Goal: Task Accomplishment & Management: Manage account settings

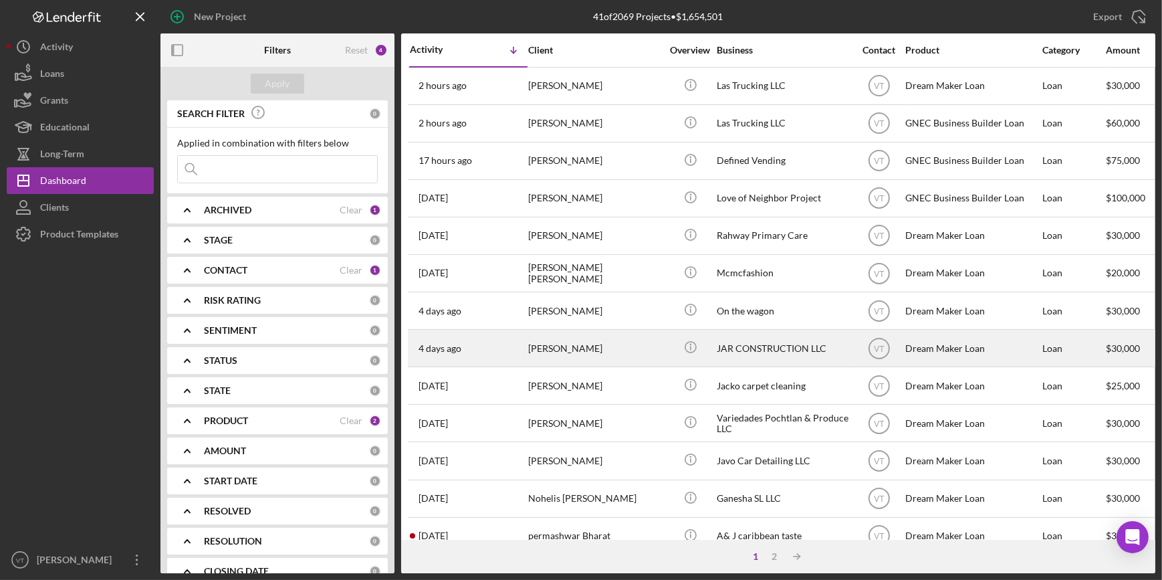
click at [558, 354] on div "JORGE RAMOS" at bounding box center [595, 347] width 134 height 35
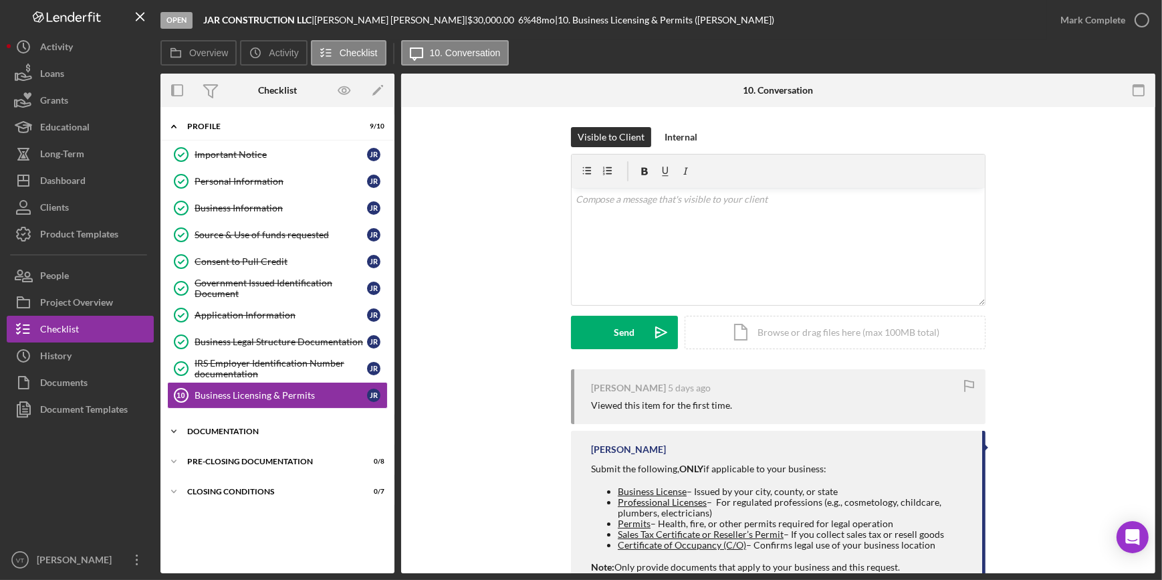
drag, startPoint x: 166, startPoint y: 428, endPoint x: 173, endPoint y: 433, distance: 8.1
click at [173, 433] on icon "Icon/Expander" at bounding box center [173, 431] width 27 height 27
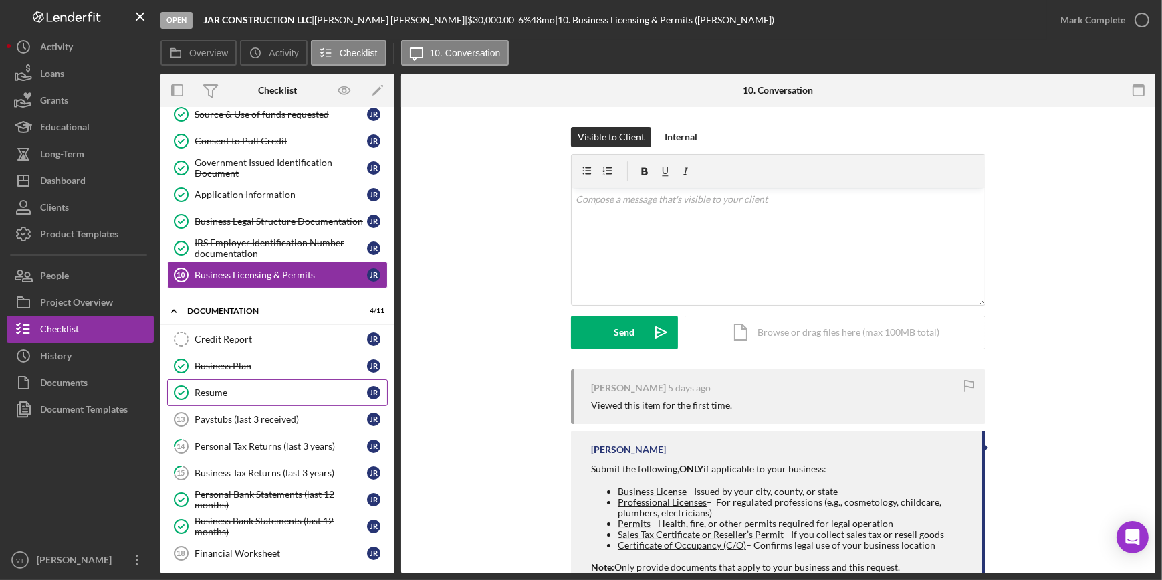
scroll to position [121, 0]
click at [229, 337] on div "Credit Report" at bounding box center [281, 338] width 173 height 11
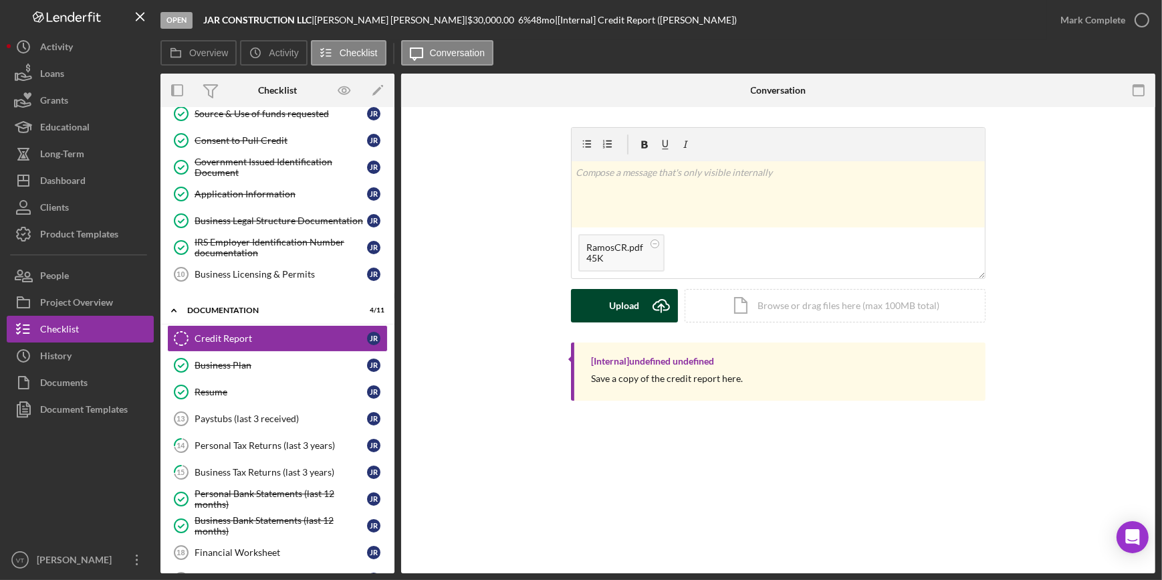
click at [618, 312] on div "Upload" at bounding box center [625, 305] width 30 height 33
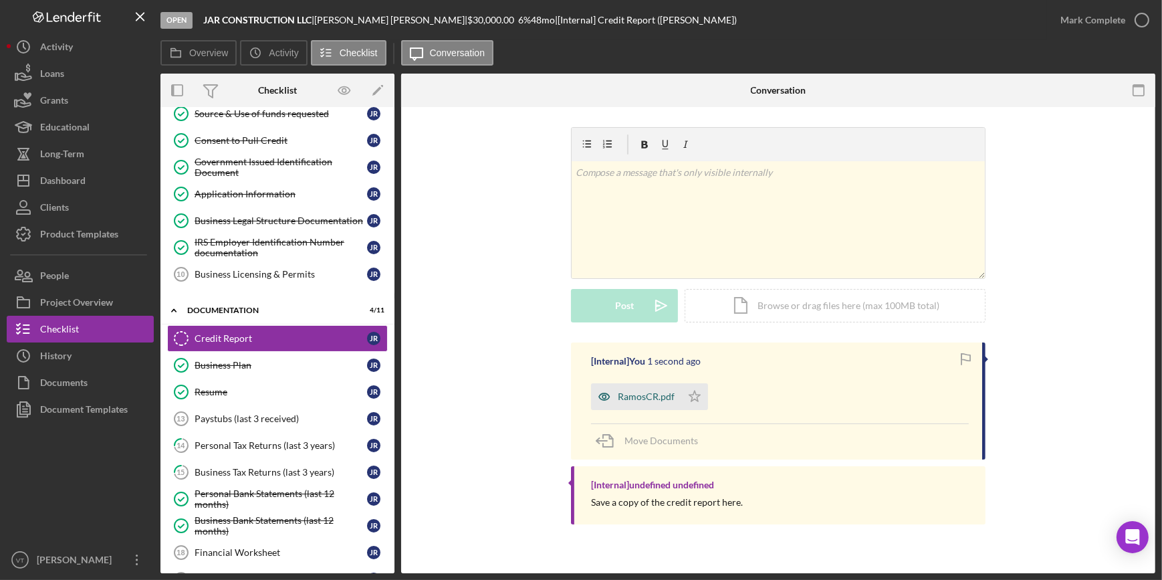
click at [649, 396] on div "RamosCR.pdf" at bounding box center [646, 396] width 57 height 11
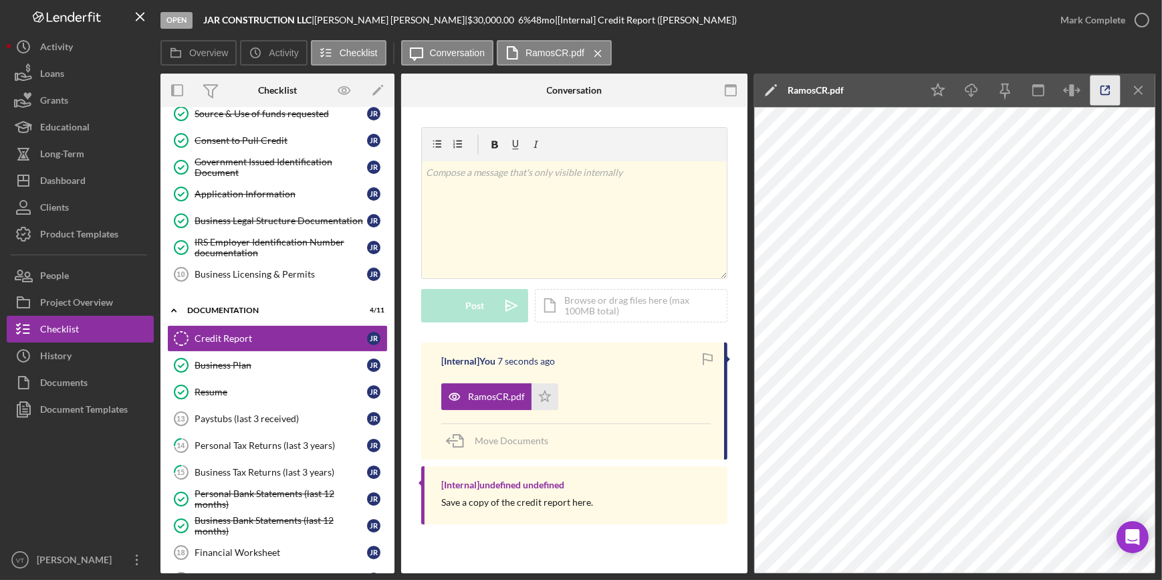
click at [1105, 85] on icon "button" at bounding box center [1106, 91] width 30 height 30
click at [1112, 21] on div "Mark Complete" at bounding box center [1092, 20] width 65 height 27
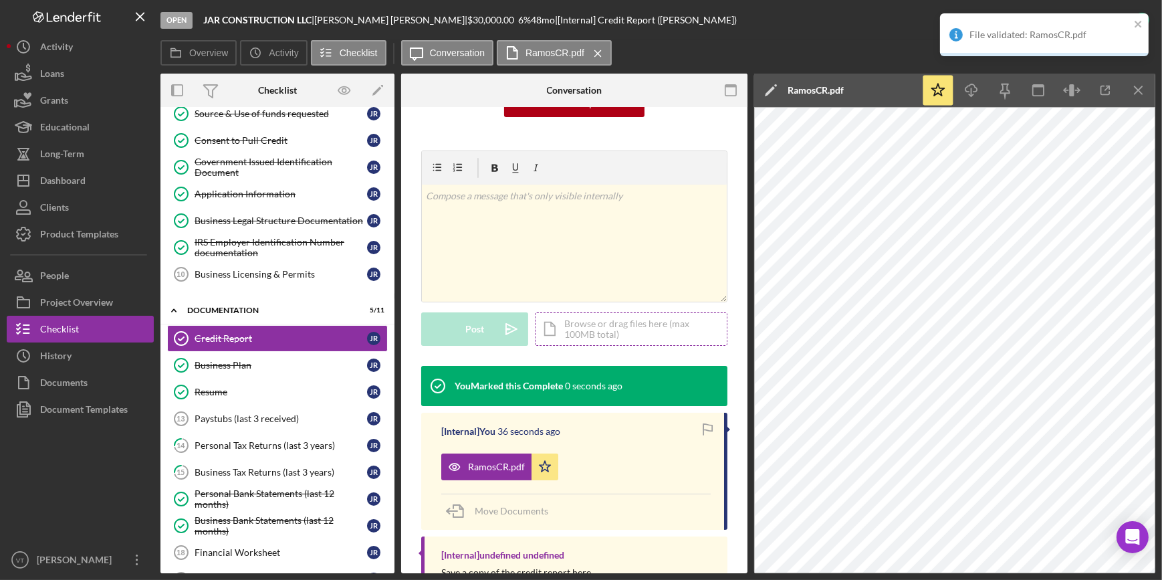
scroll to position [182, 0]
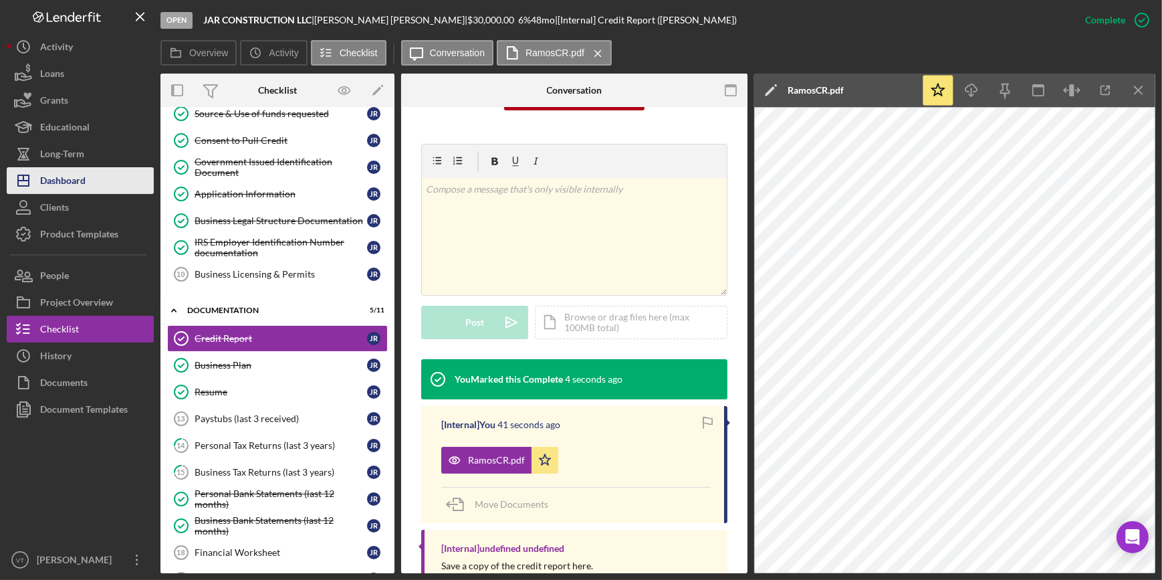
click at [104, 173] on button "Icon/Dashboard Dashboard" at bounding box center [80, 180] width 147 height 27
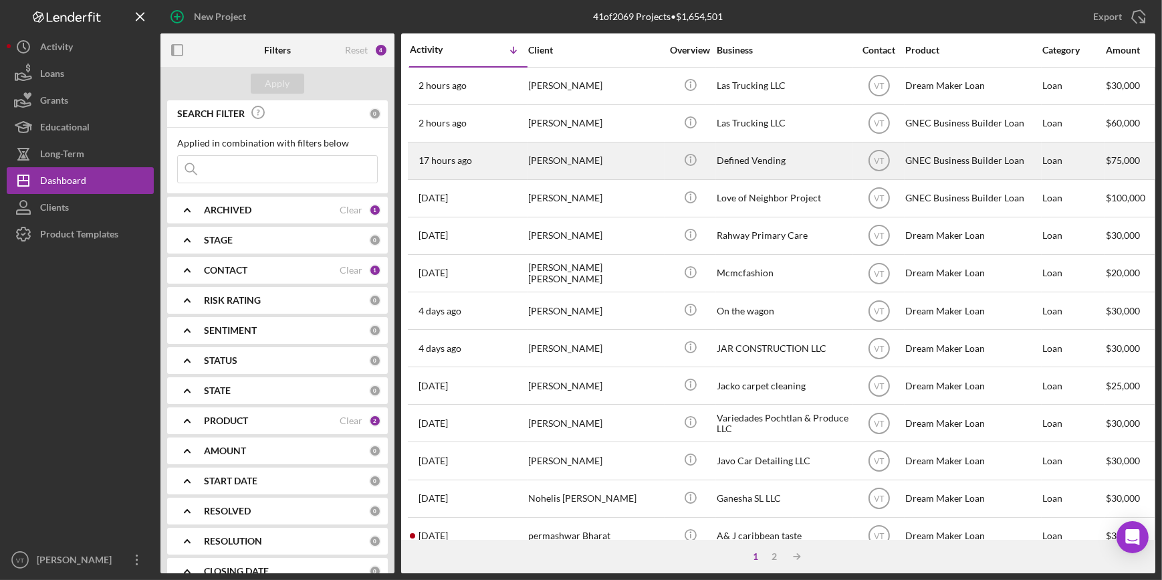
click at [589, 154] on div "Denise Joachim" at bounding box center [595, 160] width 134 height 35
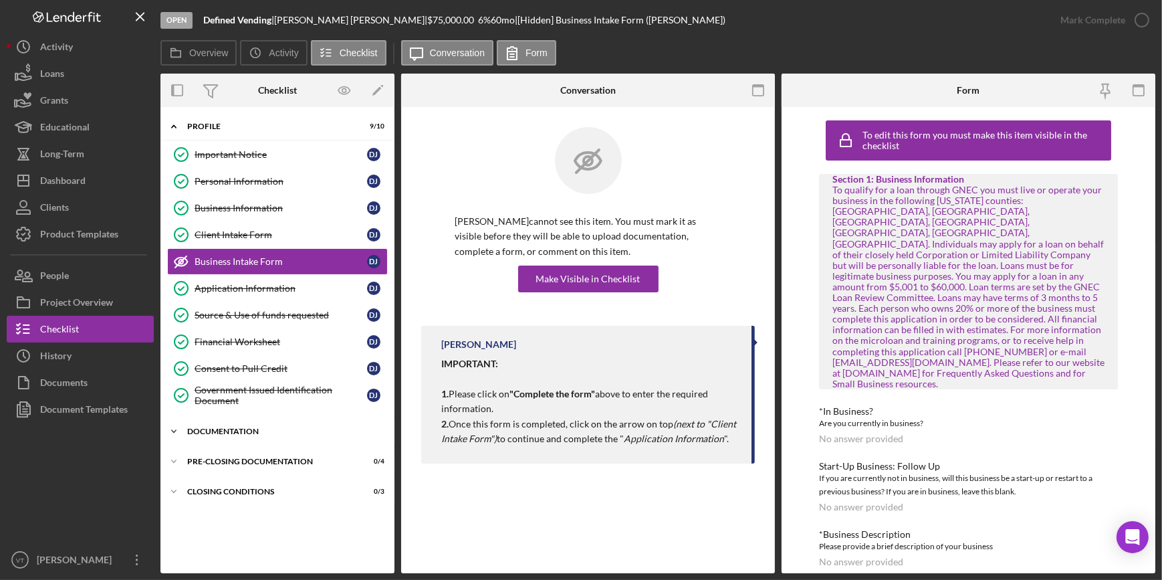
click at [182, 427] on icon "Icon/Expander" at bounding box center [173, 431] width 27 height 27
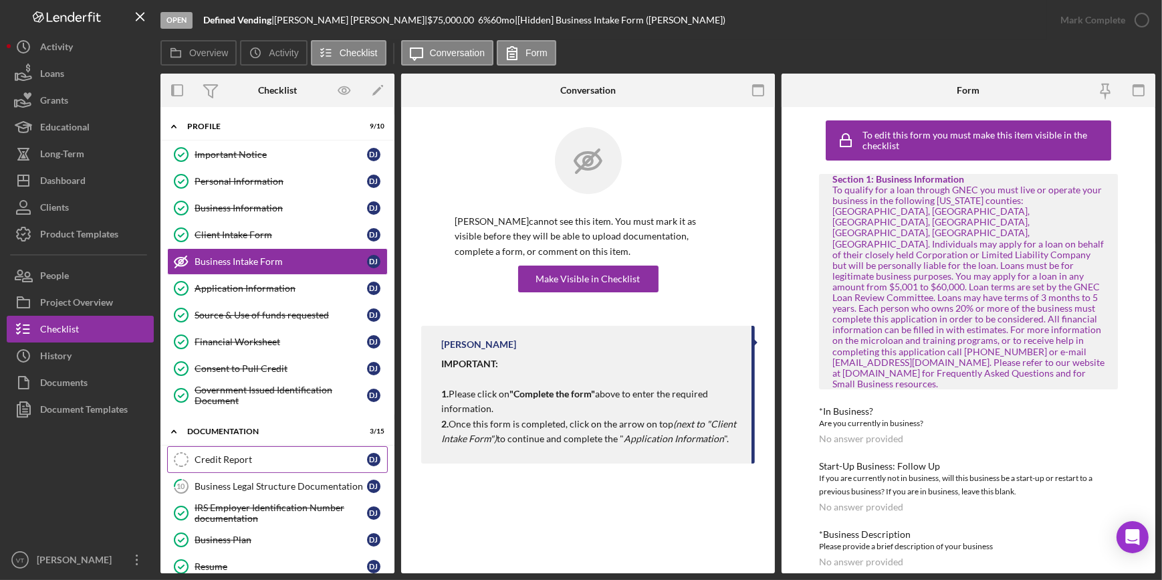
click at [203, 454] on div "Credit Report" at bounding box center [281, 459] width 173 height 11
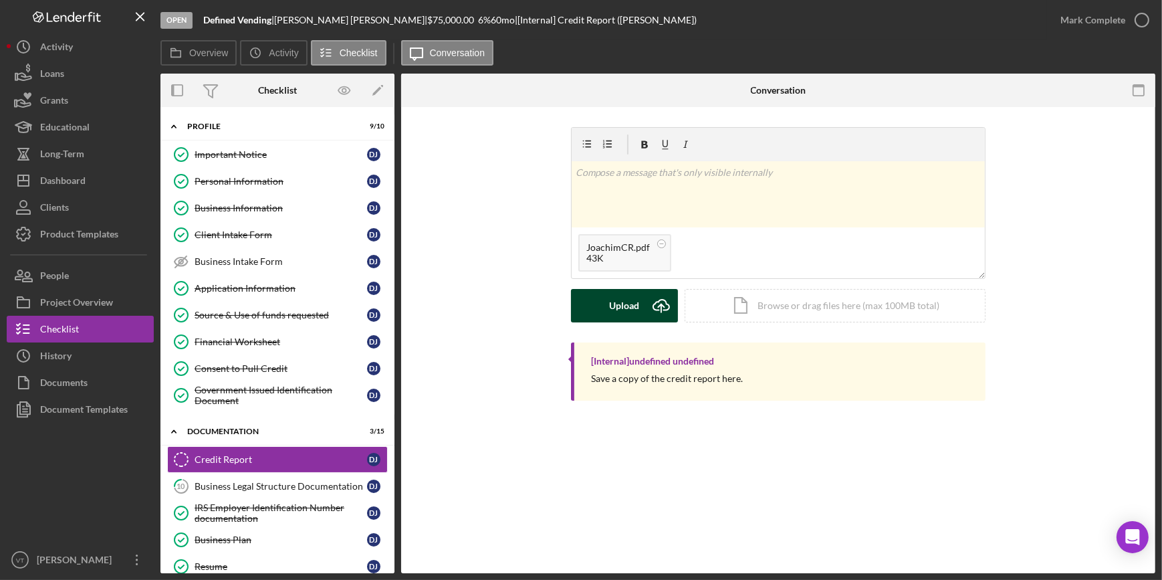
click at [645, 307] on icon "Icon/Upload" at bounding box center [661, 305] width 33 height 33
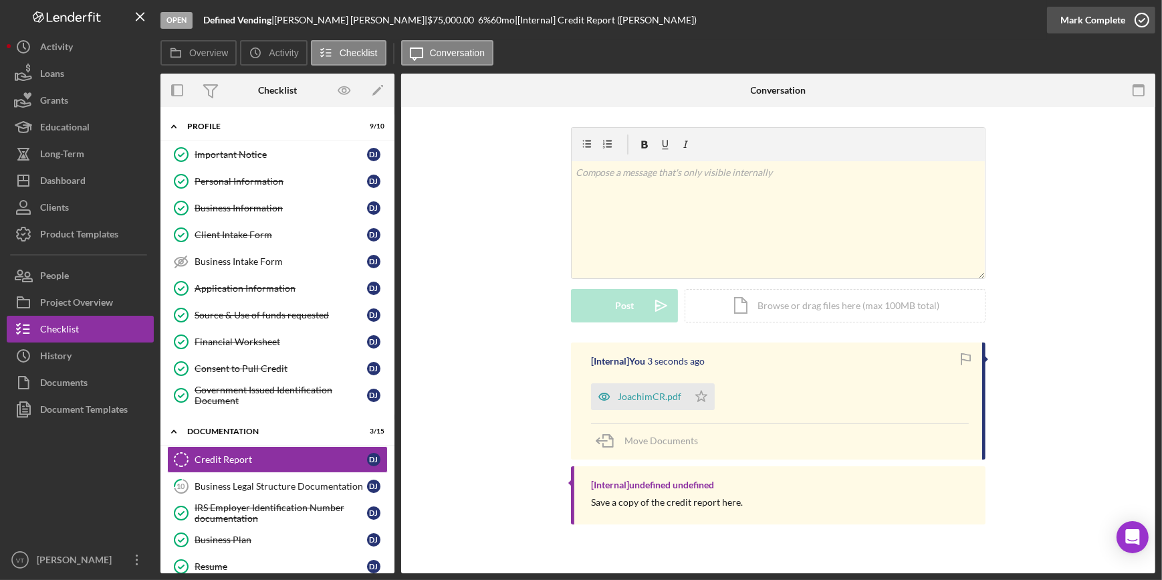
click at [1083, 19] on div "Mark Complete" at bounding box center [1092, 20] width 65 height 27
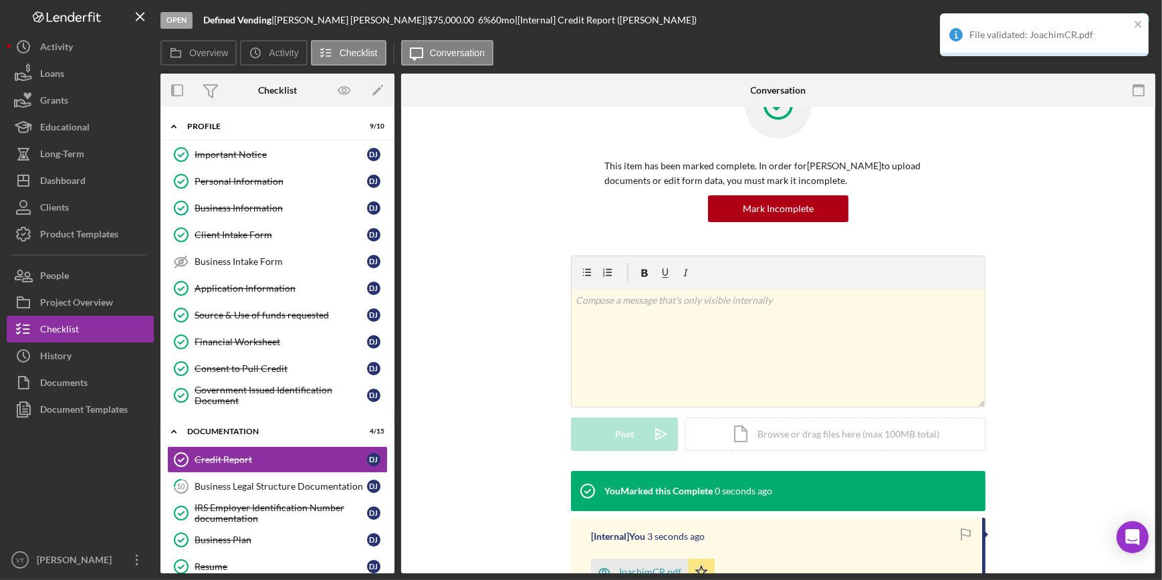
scroll to position [208, 0]
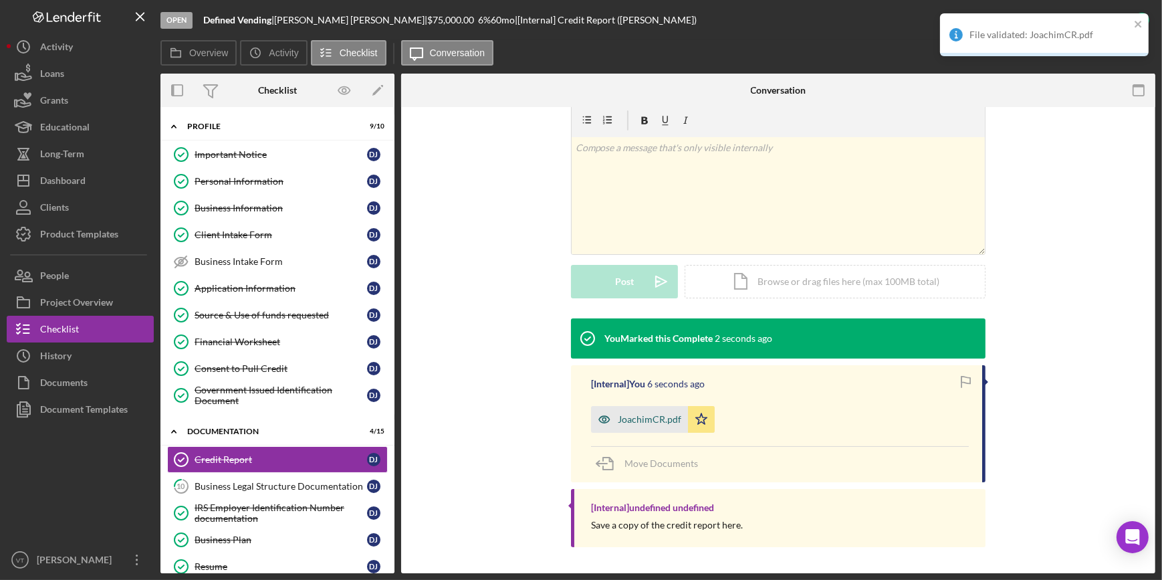
click at [651, 417] on div "JoachimCR.pdf" at bounding box center [650, 419] width 64 height 11
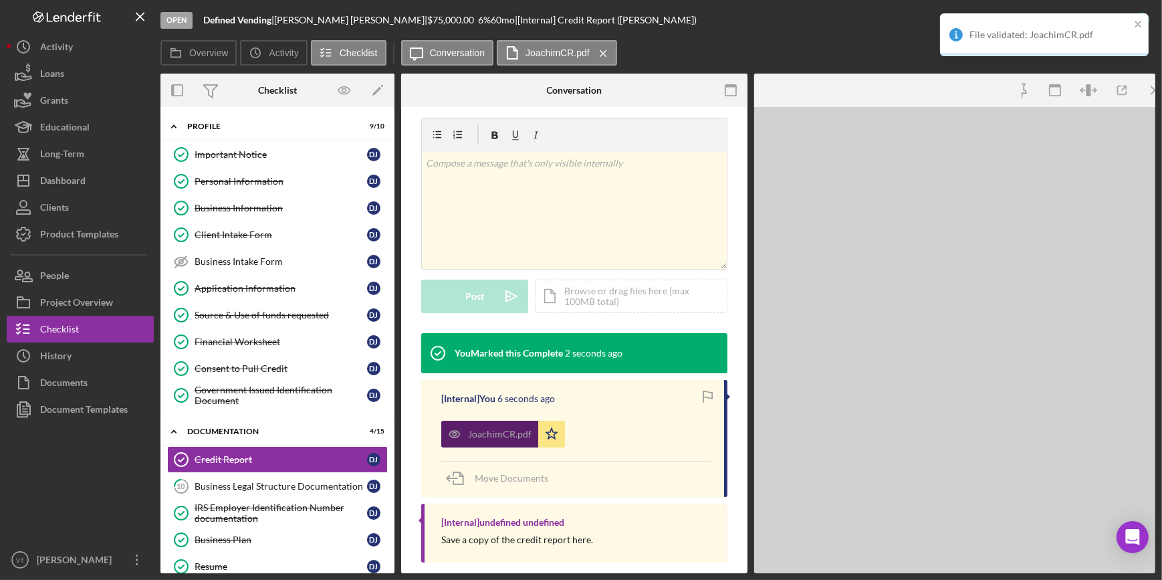
scroll to position [223, 0]
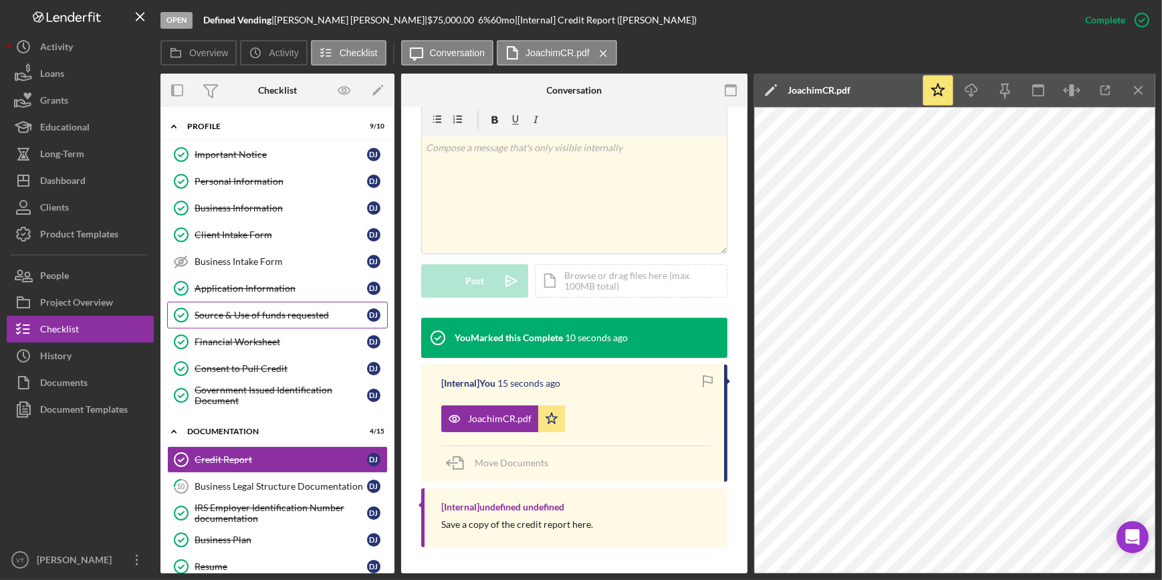
click at [239, 315] on div "Source & Use of funds requested" at bounding box center [281, 315] width 173 height 11
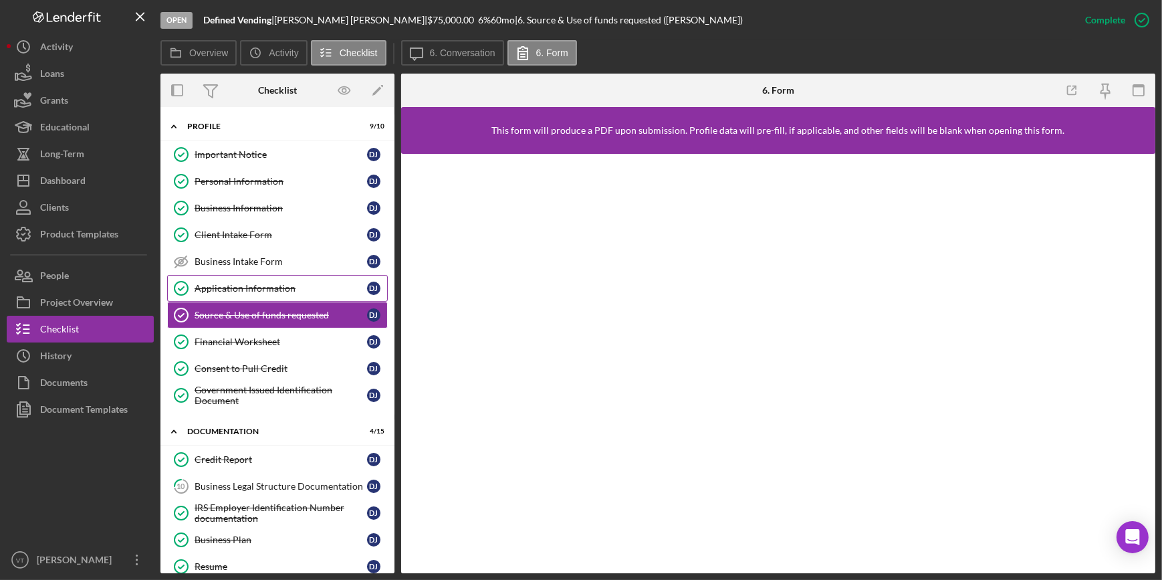
click at [258, 298] on link "Application Information Application Information D J" at bounding box center [277, 288] width 221 height 27
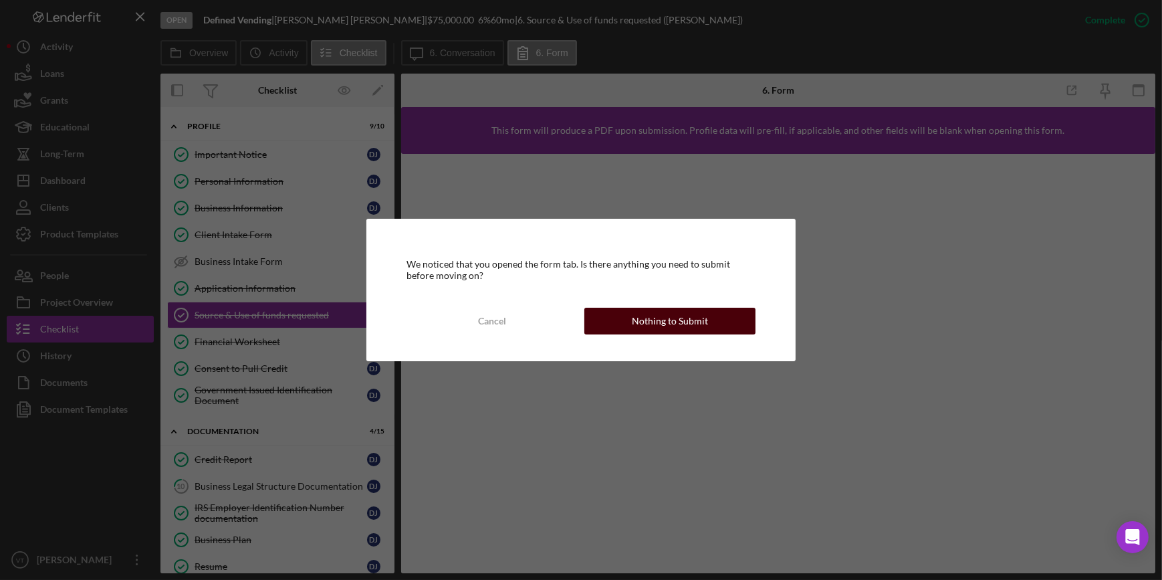
click at [625, 324] on button "Nothing to Submit" at bounding box center [669, 321] width 171 height 27
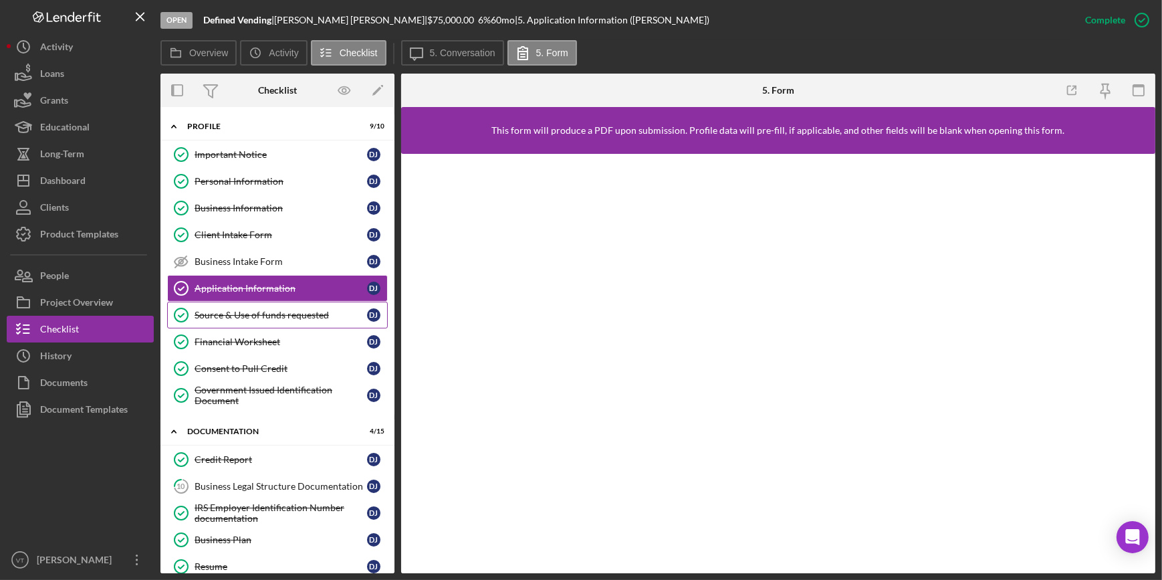
click at [220, 317] on div "Source & Use of funds requested" at bounding box center [281, 315] width 173 height 11
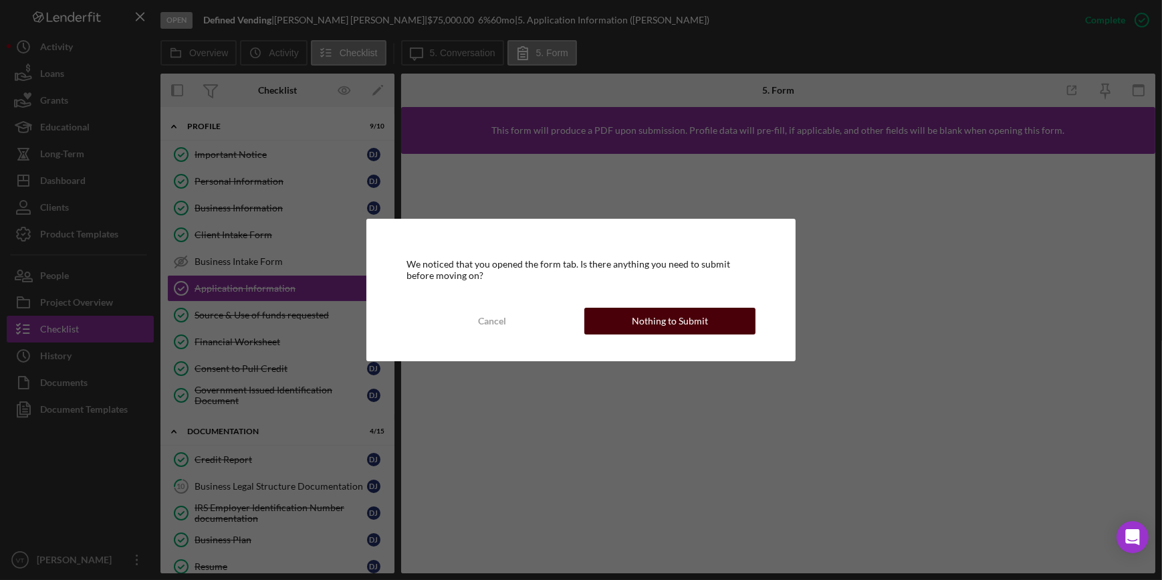
click at [663, 312] on div "Nothing to Submit" at bounding box center [670, 321] width 76 height 27
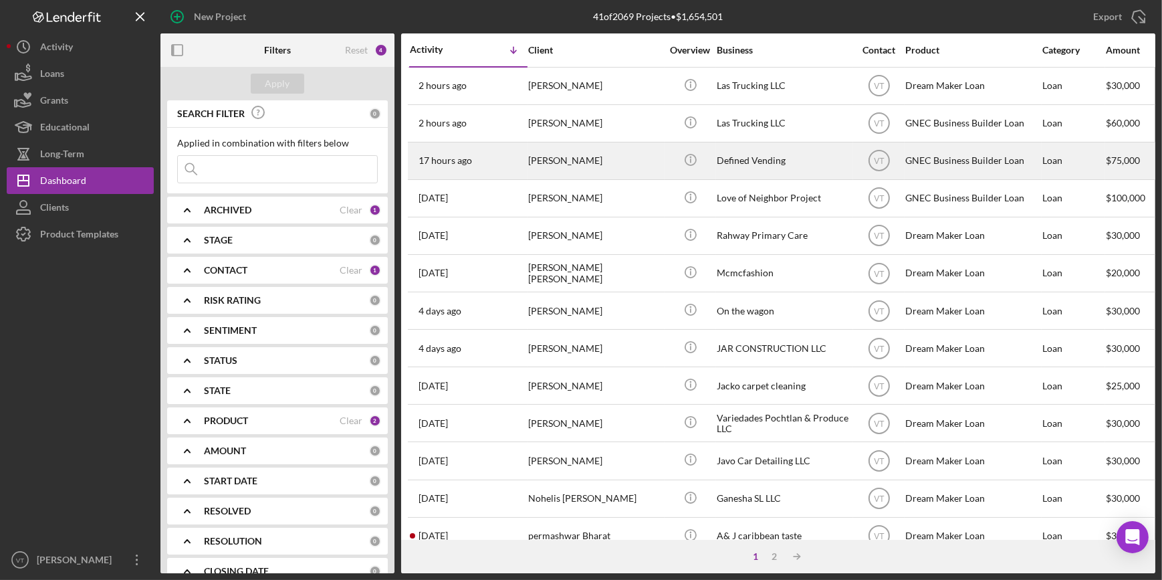
click at [593, 154] on div "[PERSON_NAME]" at bounding box center [595, 160] width 134 height 35
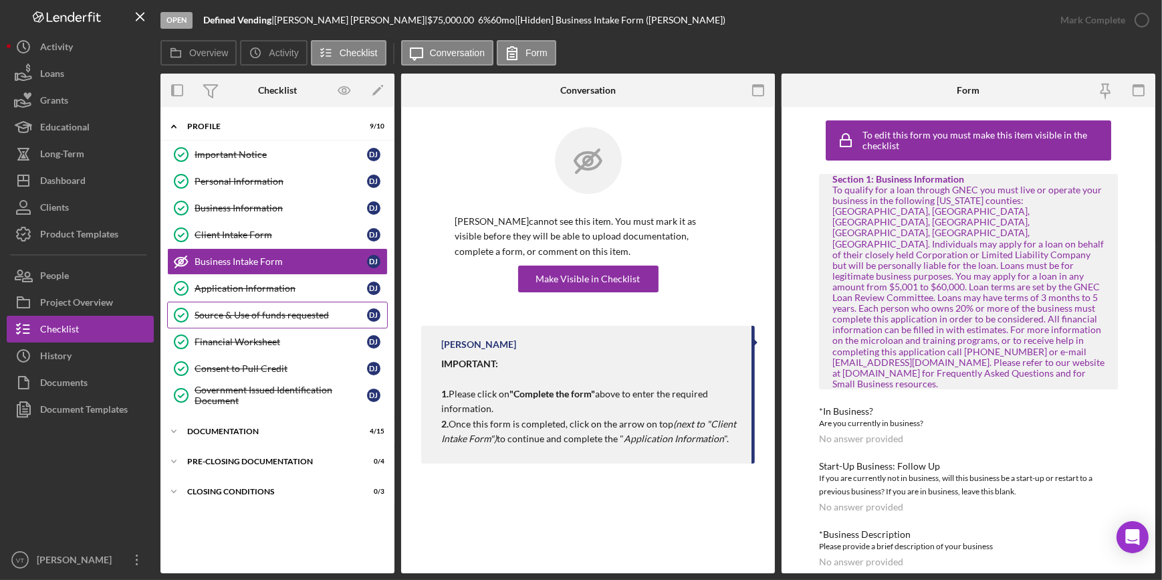
click at [275, 310] on div "Source & Use of funds requested" at bounding box center [281, 315] width 173 height 11
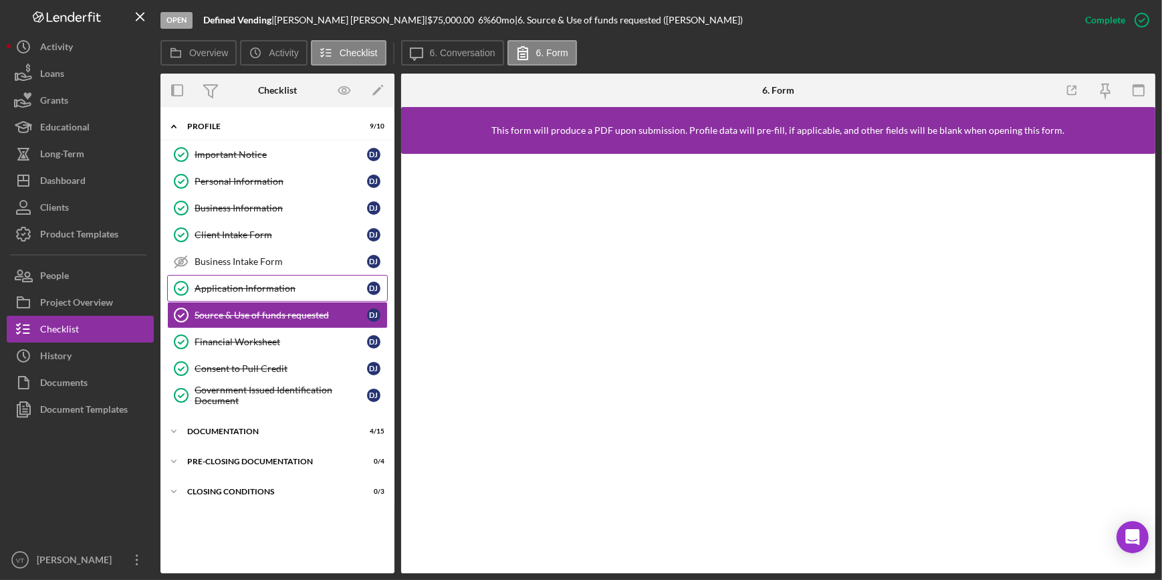
click at [261, 279] on link "Application Information Application Information D J" at bounding box center [277, 288] width 221 height 27
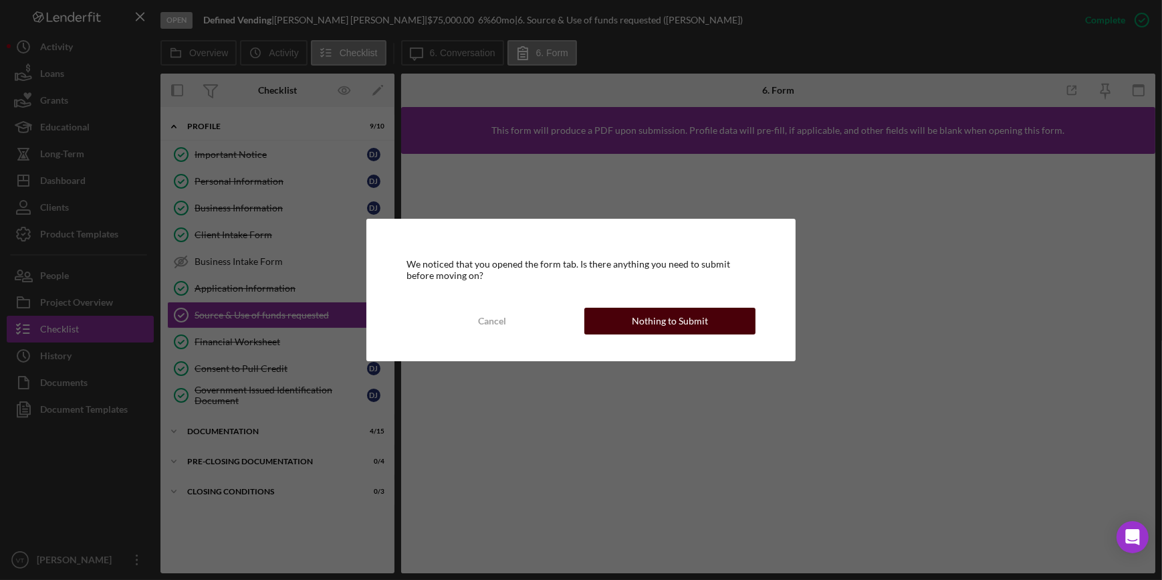
click at [714, 320] on button "Nothing to Submit" at bounding box center [669, 321] width 171 height 27
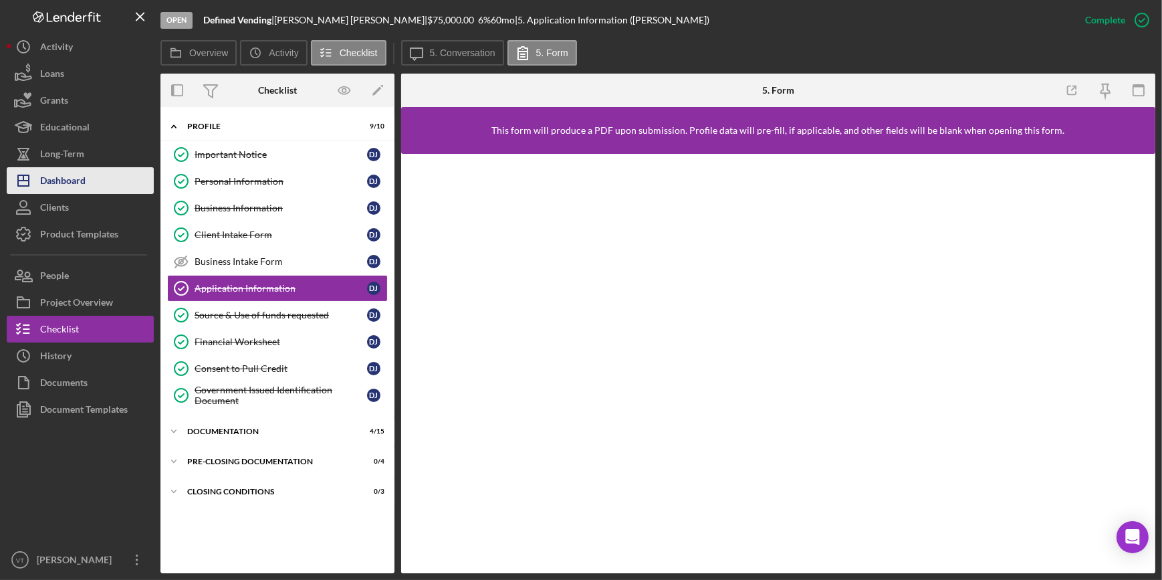
click at [107, 183] on button "Icon/Dashboard Dashboard" at bounding box center [80, 180] width 147 height 27
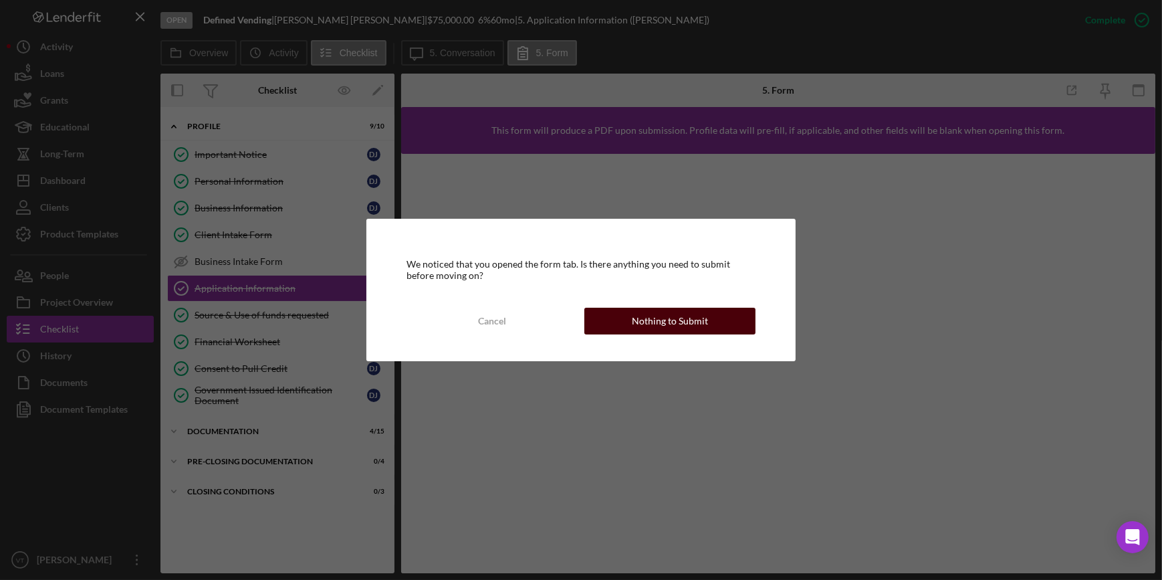
click at [634, 330] on button "Nothing to Submit" at bounding box center [669, 321] width 171 height 27
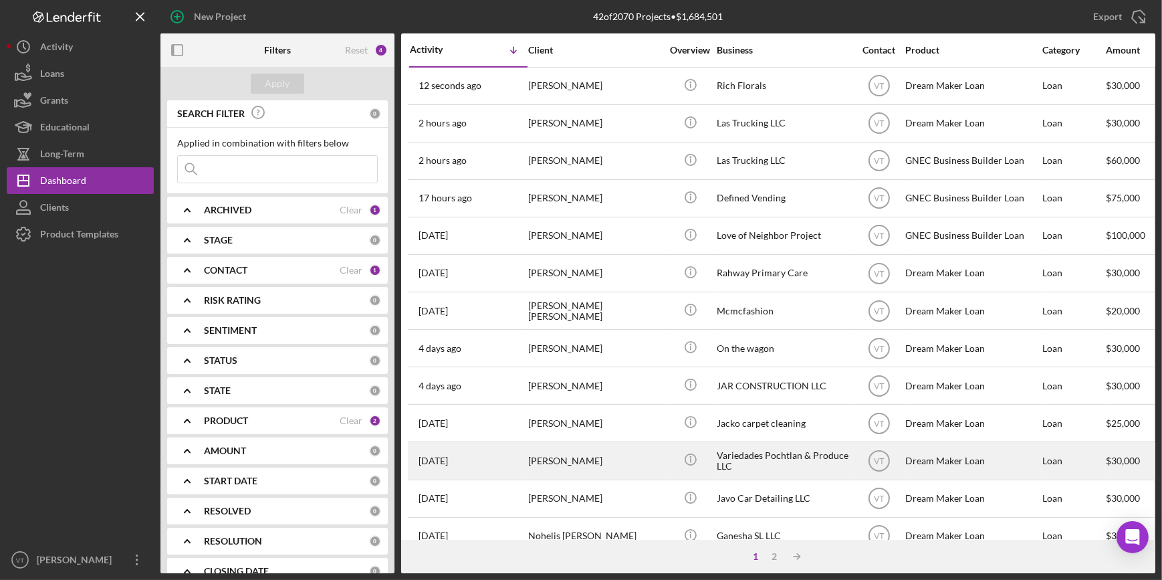
click at [564, 467] on div "OLGA LAZO GARCIA" at bounding box center [595, 460] width 134 height 35
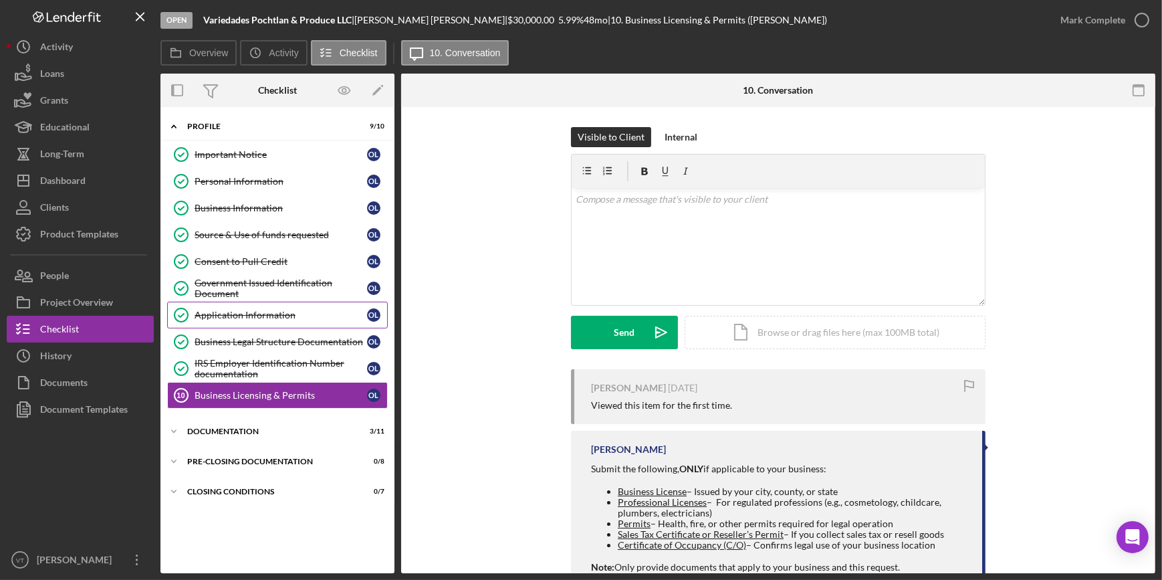
click at [242, 318] on div "Application Information" at bounding box center [281, 315] width 173 height 11
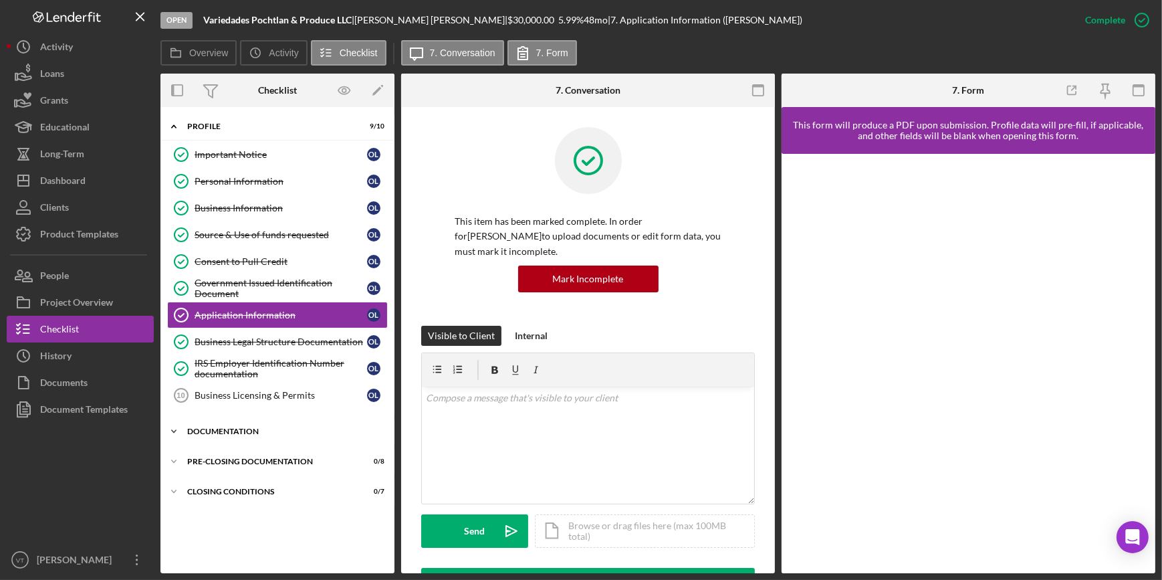
click at [174, 428] on icon "Icon/Expander" at bounding box center [173, 431] width 27 height 27
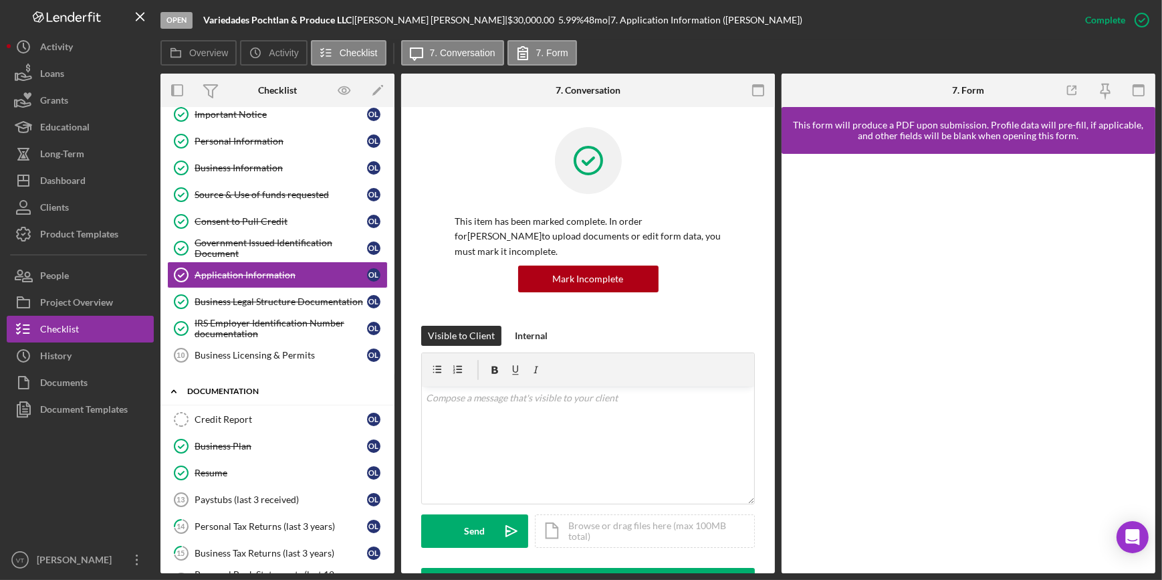
scroll to position [60, 0]
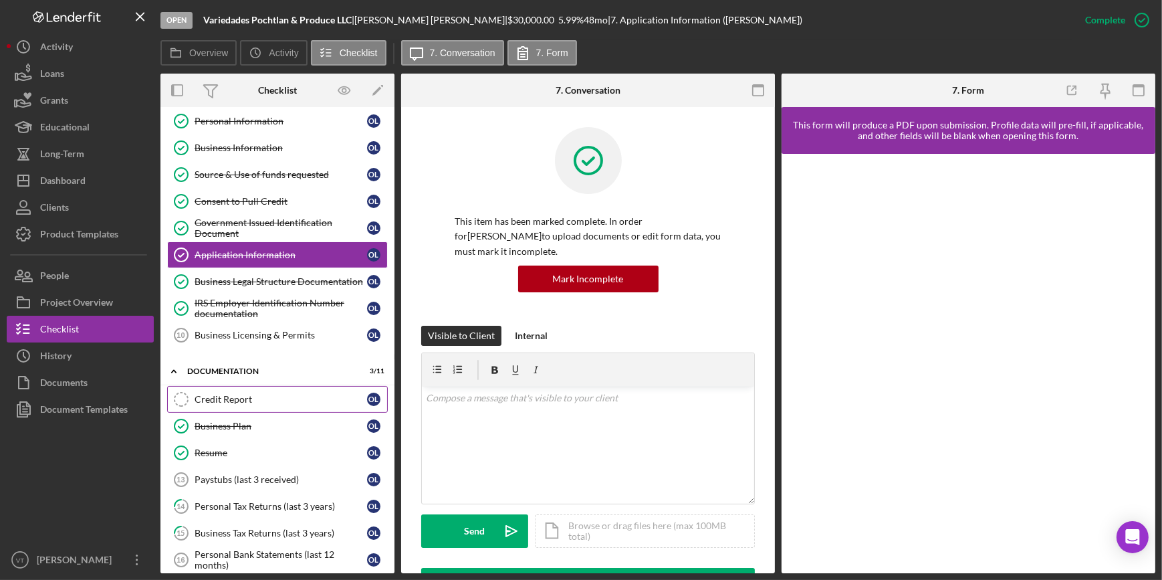
click at [220, 388] on link "Credit Report Credit Report O L" at bounding box center [277, 399] width 221 height 27
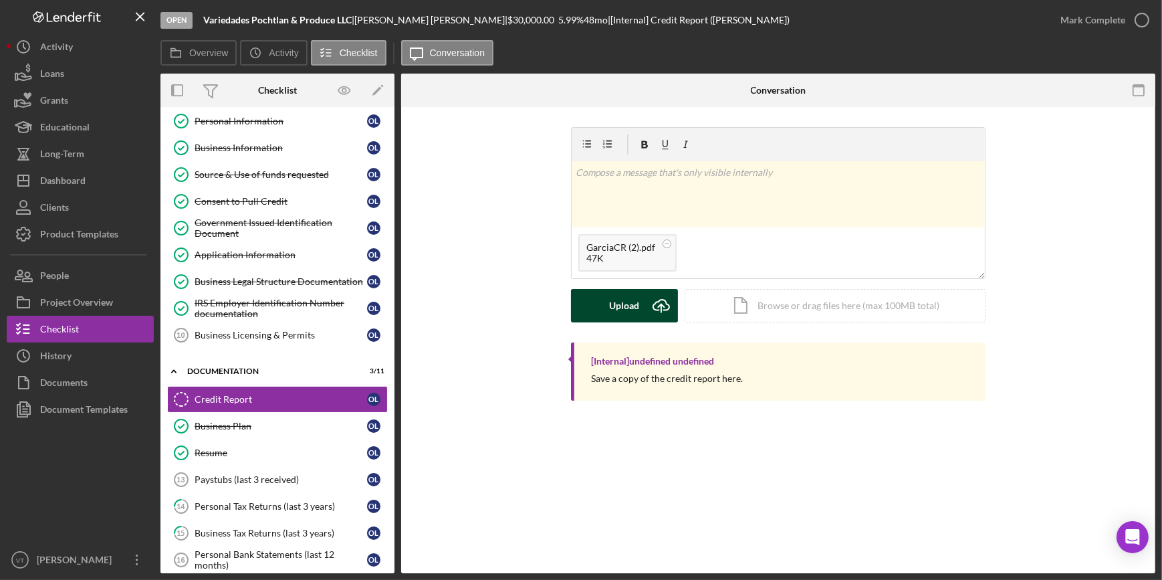
click at [613, 310] on div "Upload" at bounding box center [625, 305] width 30 height 33
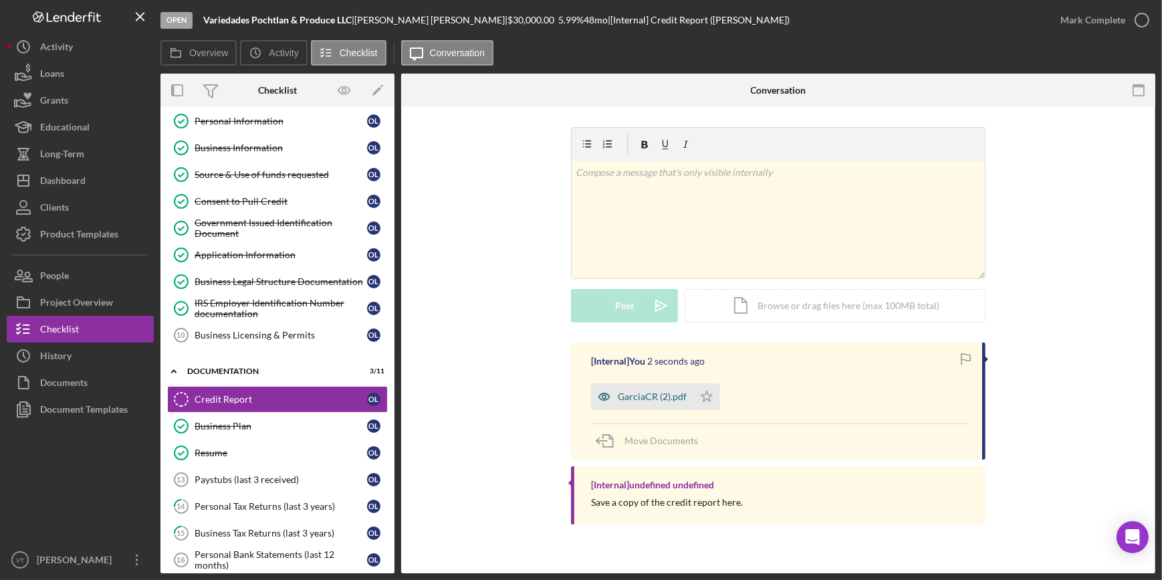
click at [635, 396] on div "GarciaCR (2).pdf" at bounding box center [652, 396] width 69 height 11
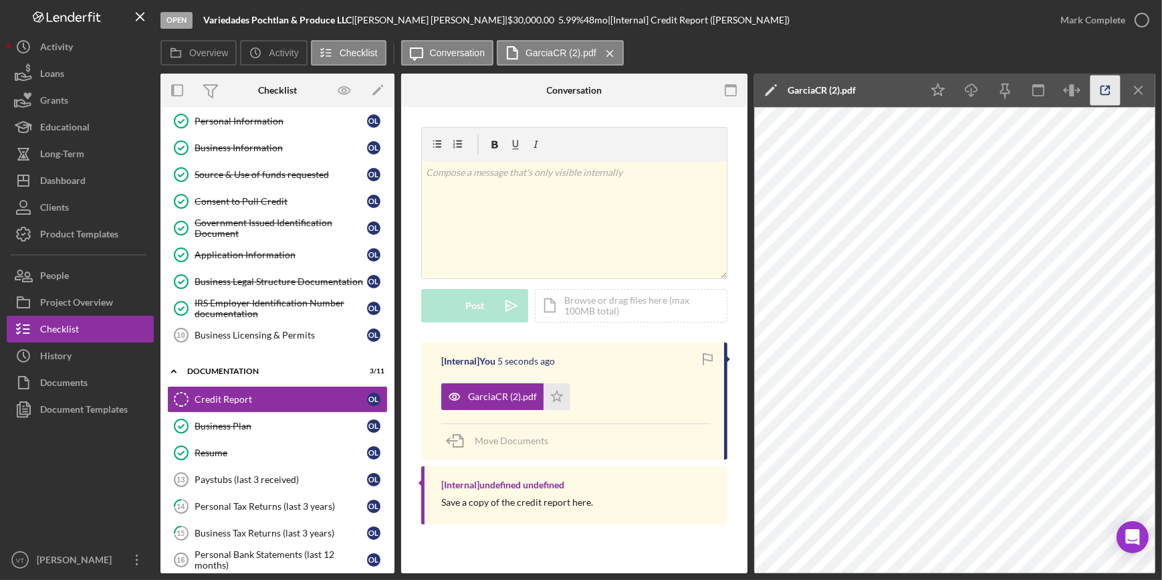
click at [1102, 85] on icon "button" at bounding box center [1106, 91] width 30 height 30
click at [1123, 15] on div "Mark Complete" at bounding box center [1092, 20] width 65 height 27
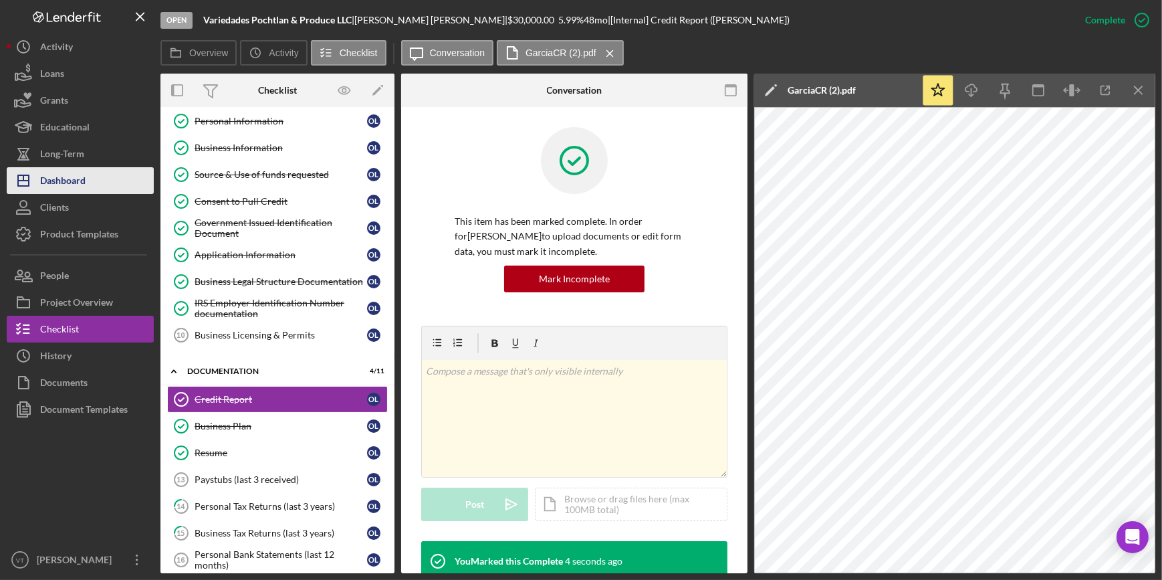
click at [66, 180] on div "Dashboard" at bounding box center [62, 182] width 45 height 30
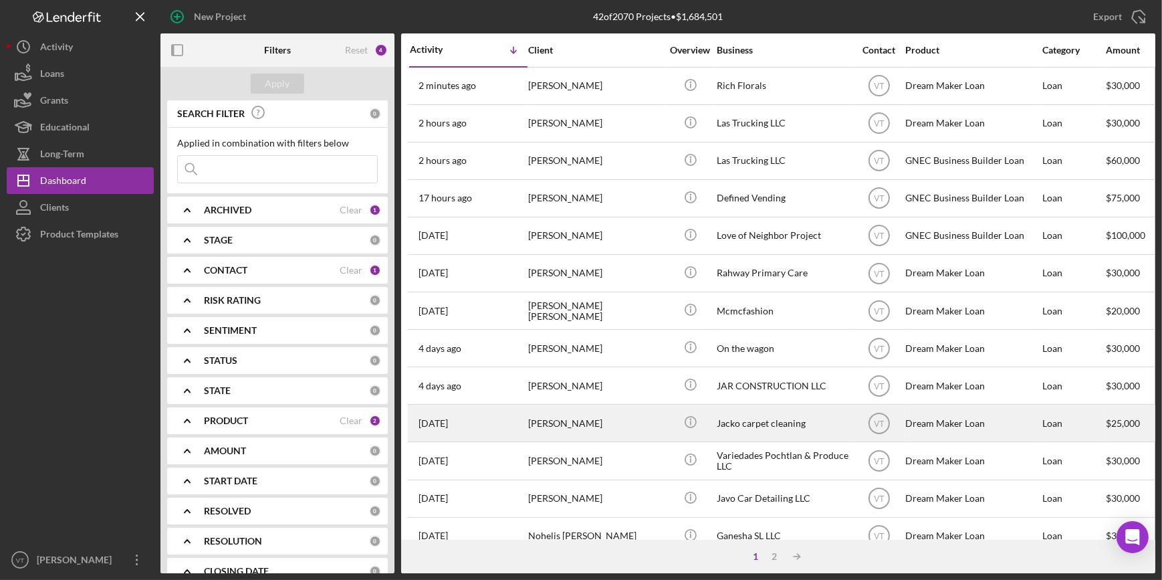
click at [576, 424] on div "[PERSON_NAME]" at bounding box center [595, 422] width 134 height 35
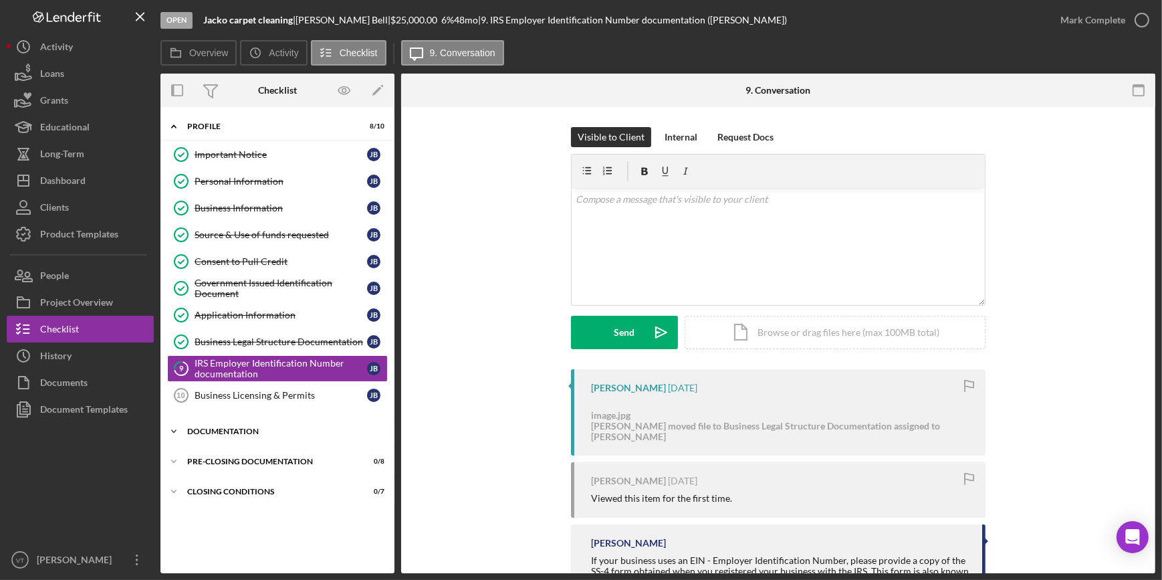
click at [185, 432] on icon "Icon/Expander" at bounding box center [173, 431] width 27 height 27
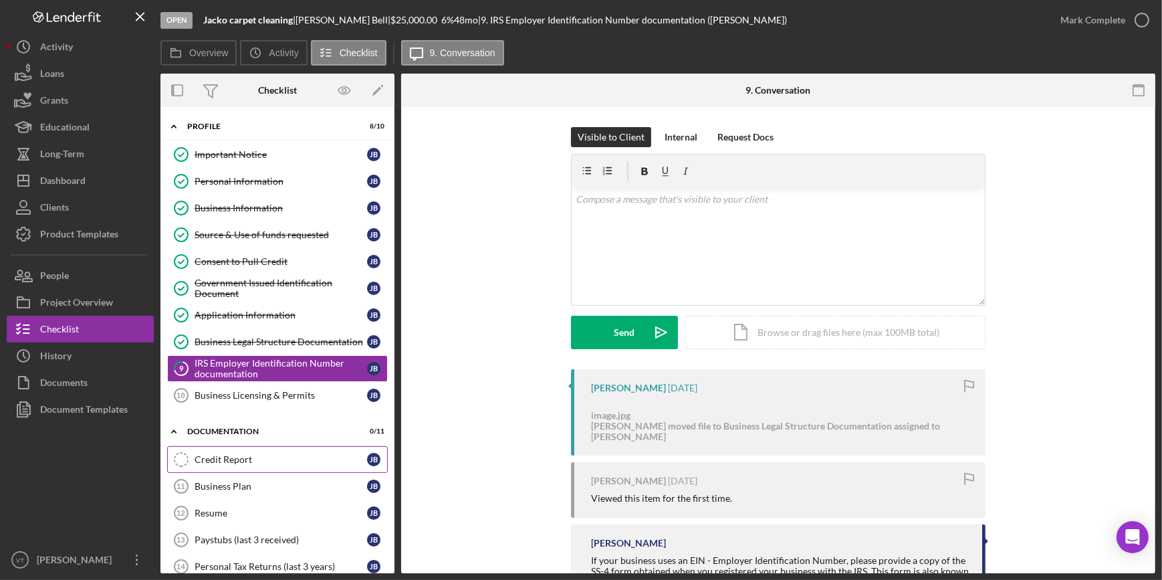
drag, startPoint x: 214, startPoint y: 448, endPoint x: 218, endPoint y: 454, distance: 7.2
click at [218, 454] on link "Credit Report Credit Report J B" at bounding box center [277, 459] width 221 height 27
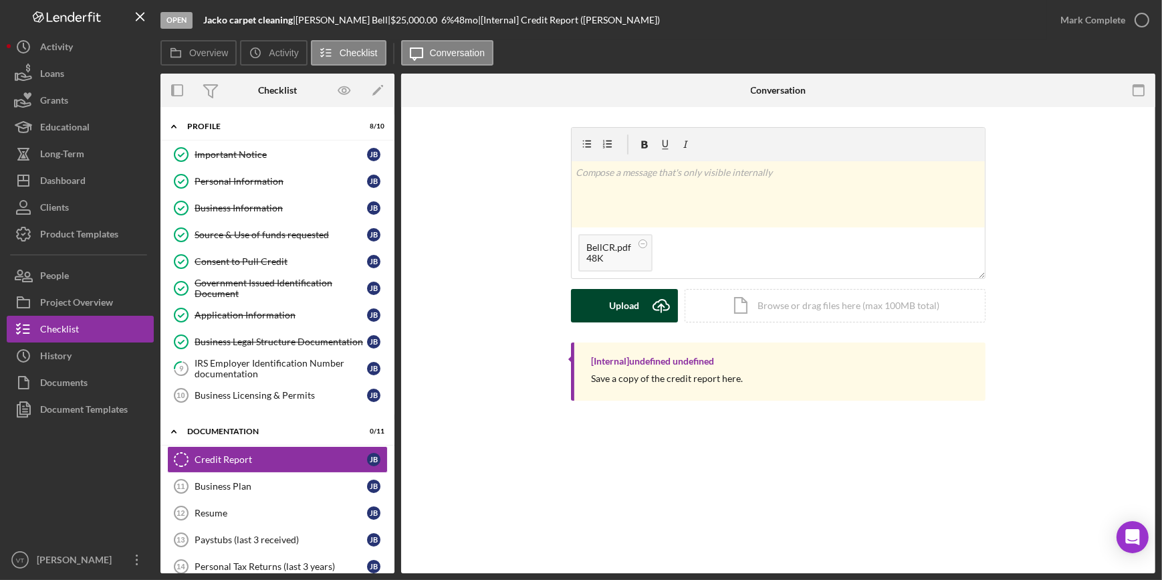
click at [600, 302] on button "Upload Icon/Upload" at bounding box center [624, 305] width 107 height 33
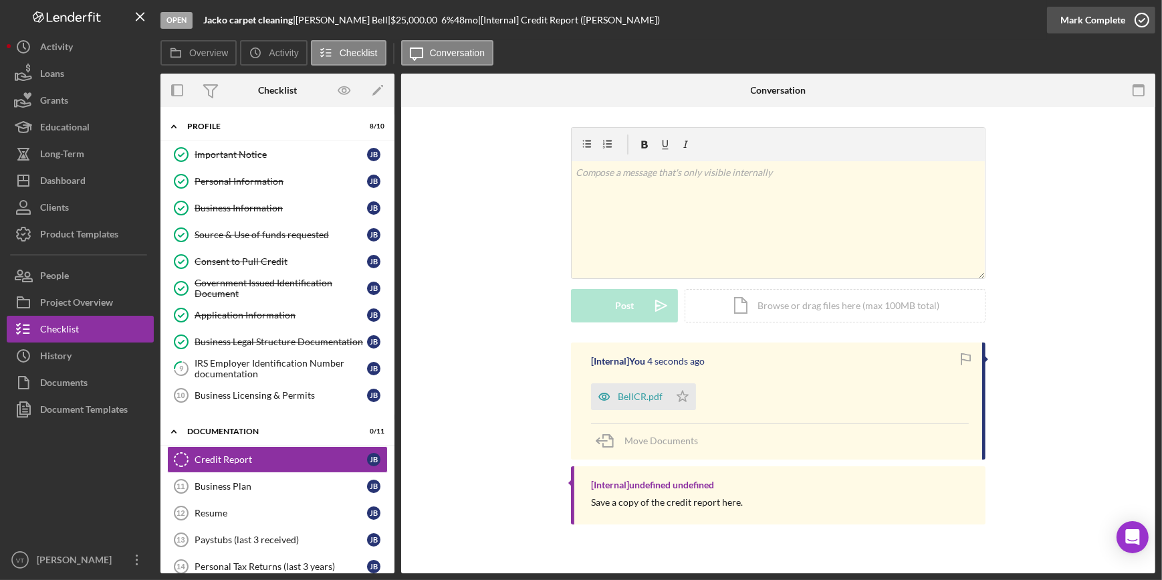
click at [1099, 21] on div "Mark Complete" at bounding box center [1092, 20] width 65 height 27
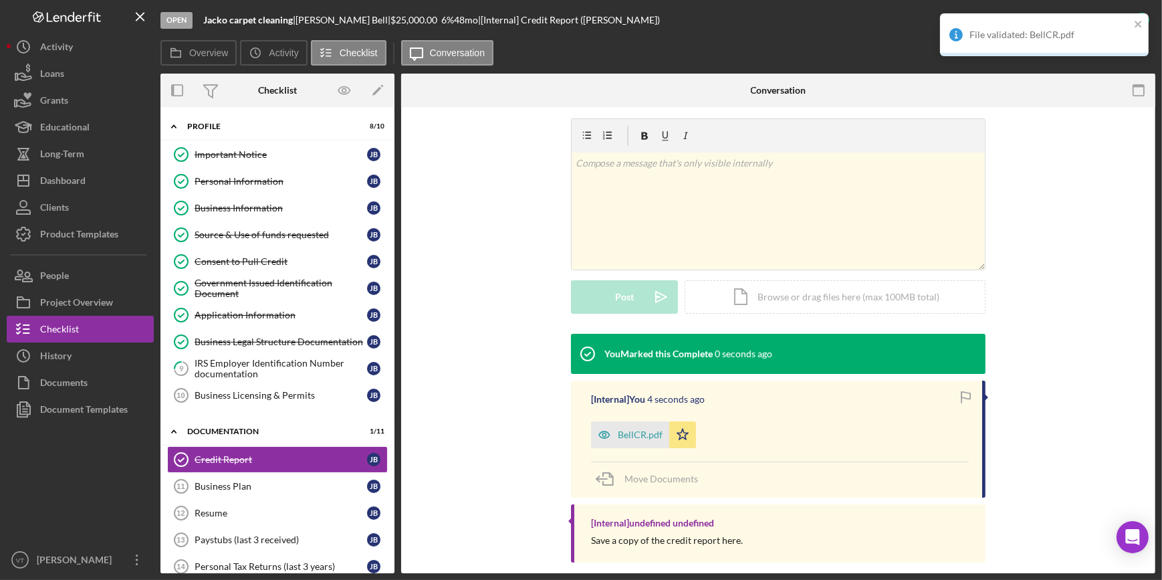
scroll to position [208, 0]
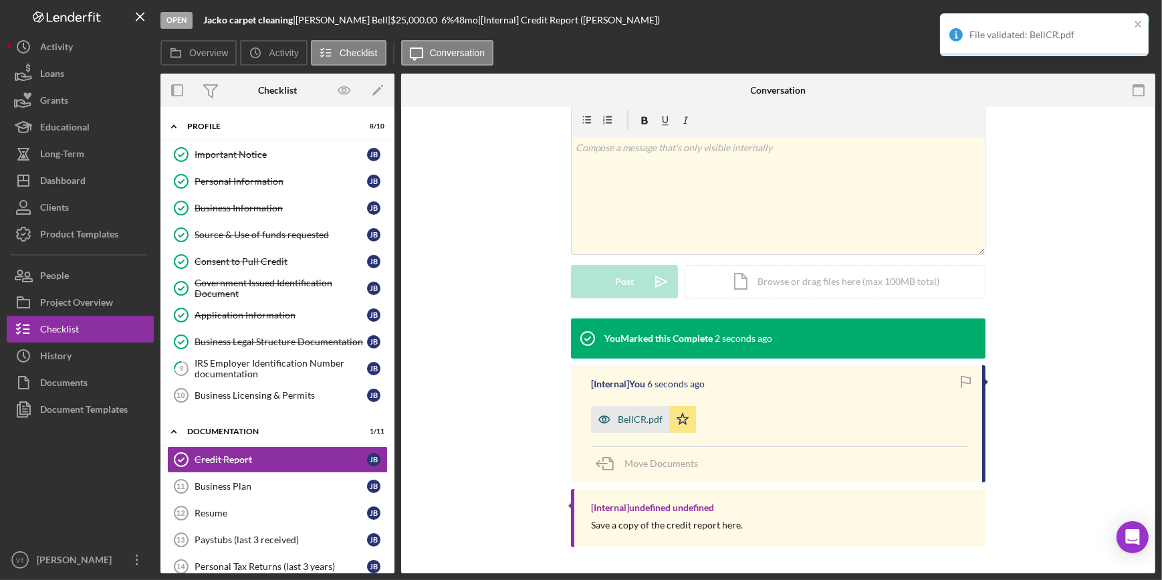
click at [610, 415] on icon "button" at bounding box center [604, 419] width 27 height 27
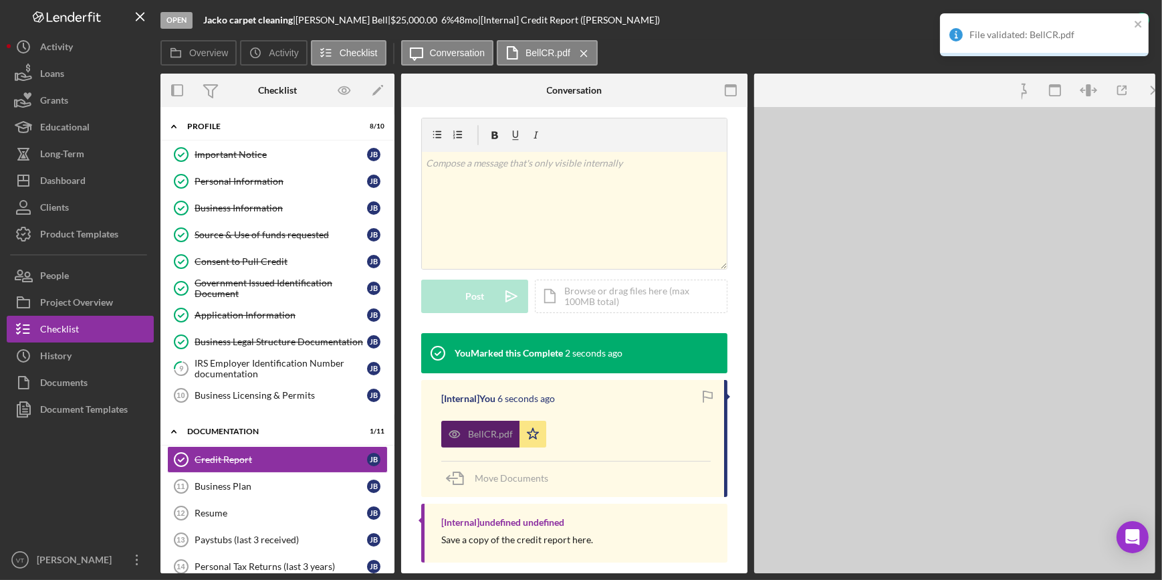
scroll to position [223, 0]
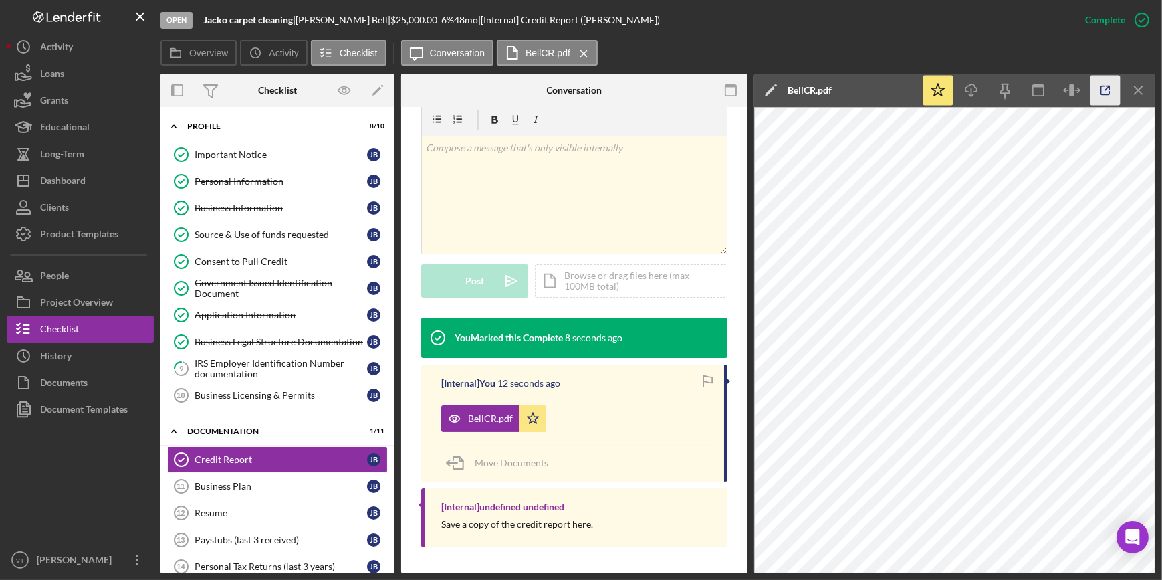
click at [1114, 89] on icon "button" at bounding box center [1106, 91] width 30 height 30
click at [241, 253] on link "Consent to Pull Credit Consent to Pull Credit J B" at bounding box center [277, 261] width 221 height 27
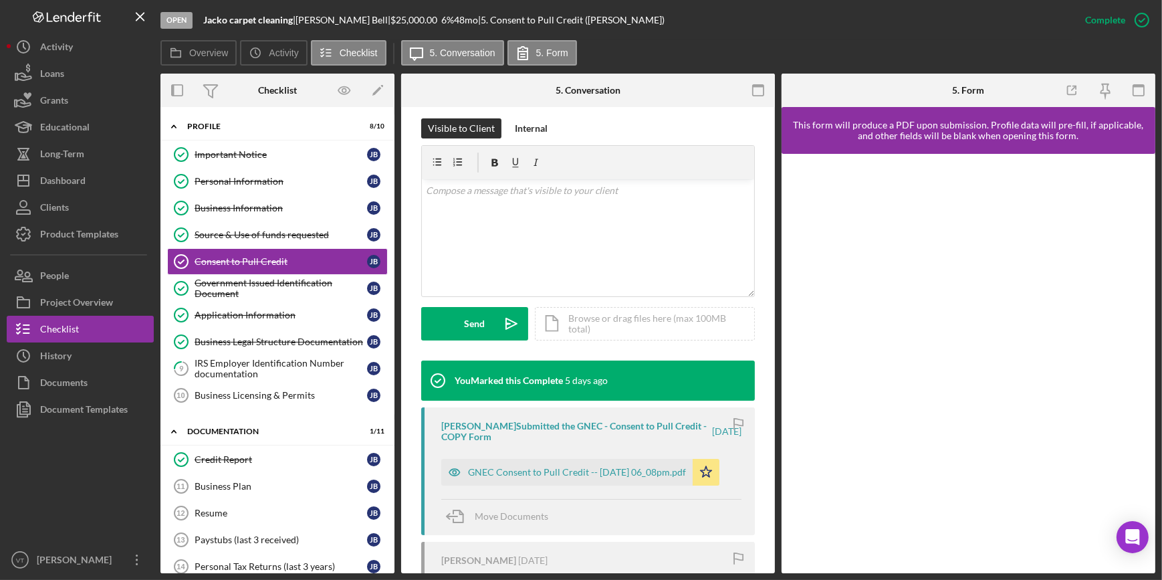
scroll to position [304, 0]
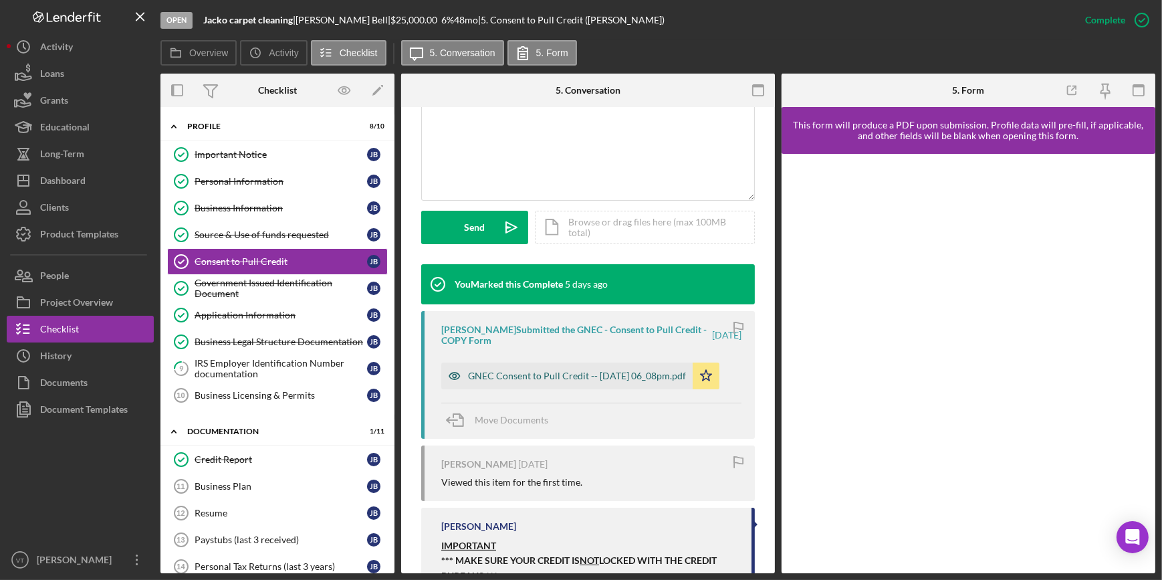
click at [483, 370] on div "GNEC Consent to Pull Credit -- 2025-08-27 06_08pm.pdf" at bounding box center [577, 375] width 218 height 11
